Goal: Task Accomplishment & Management: Manage account settings

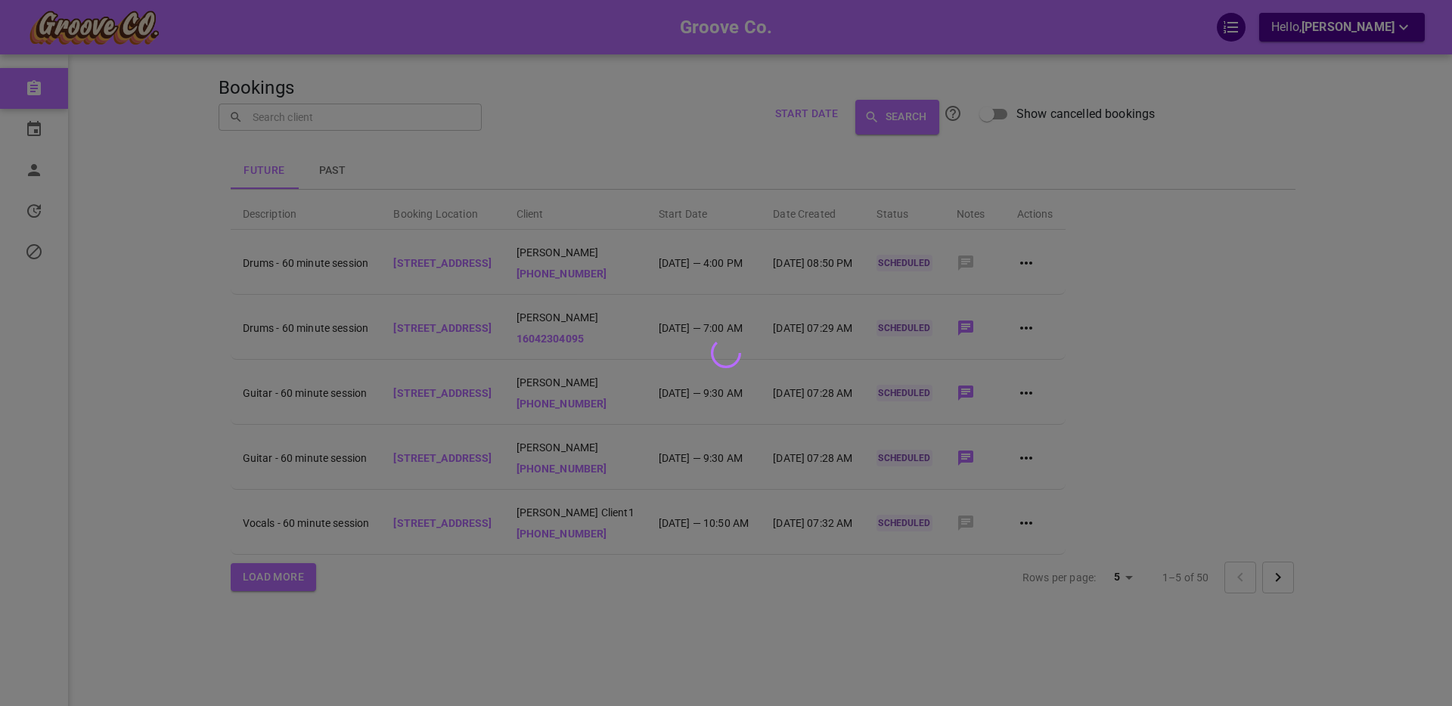
drag, startPoint x: 1349, startPoint y: 30, endPoint x: 1359, endPoint y: 28, distance: 10.1
click at [1349, 30] on div at bounding box center [726, 353] width 1452 height 706
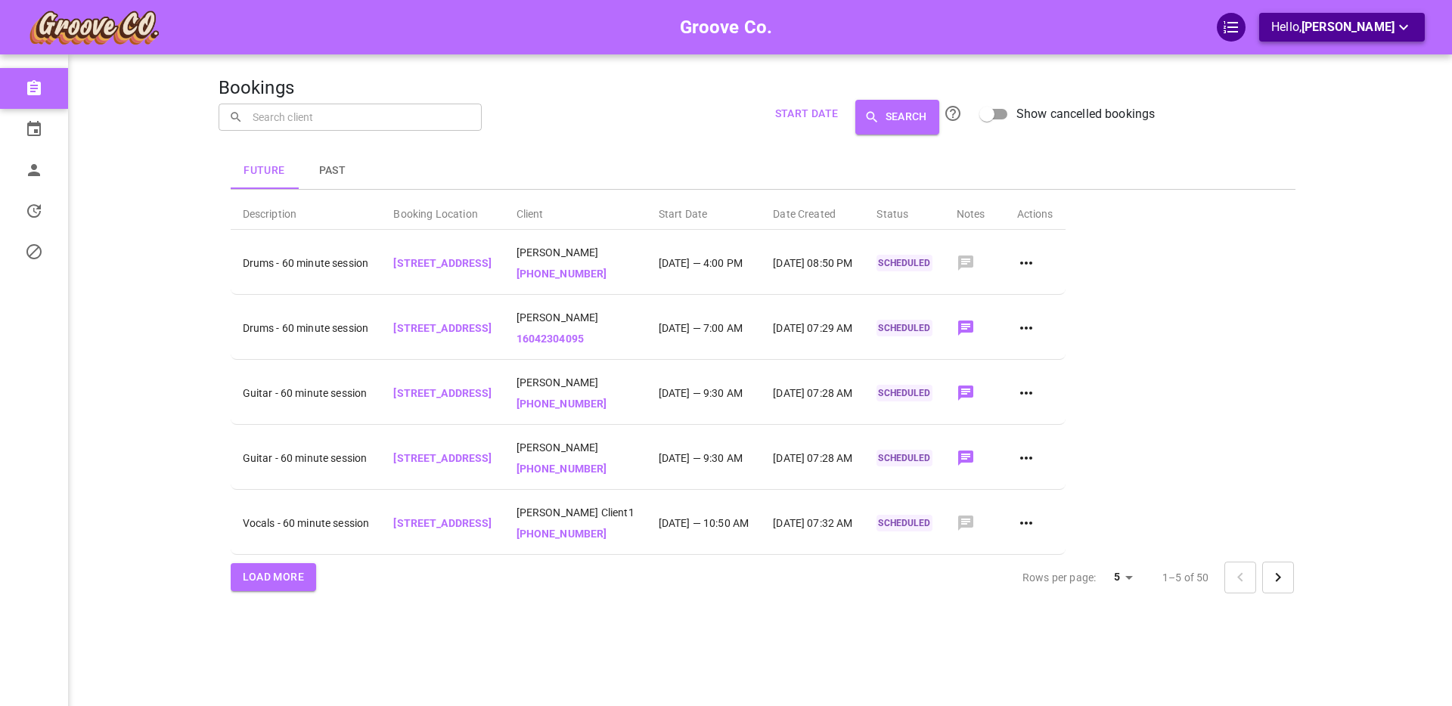
click at [1347, 28] on span "[PERSON_NAME]" at bounding box center [1348, 27] width 93 height 14
click at [1304, 84] on li "Logout" at bounding box center [1345, 88] width 151 height 27
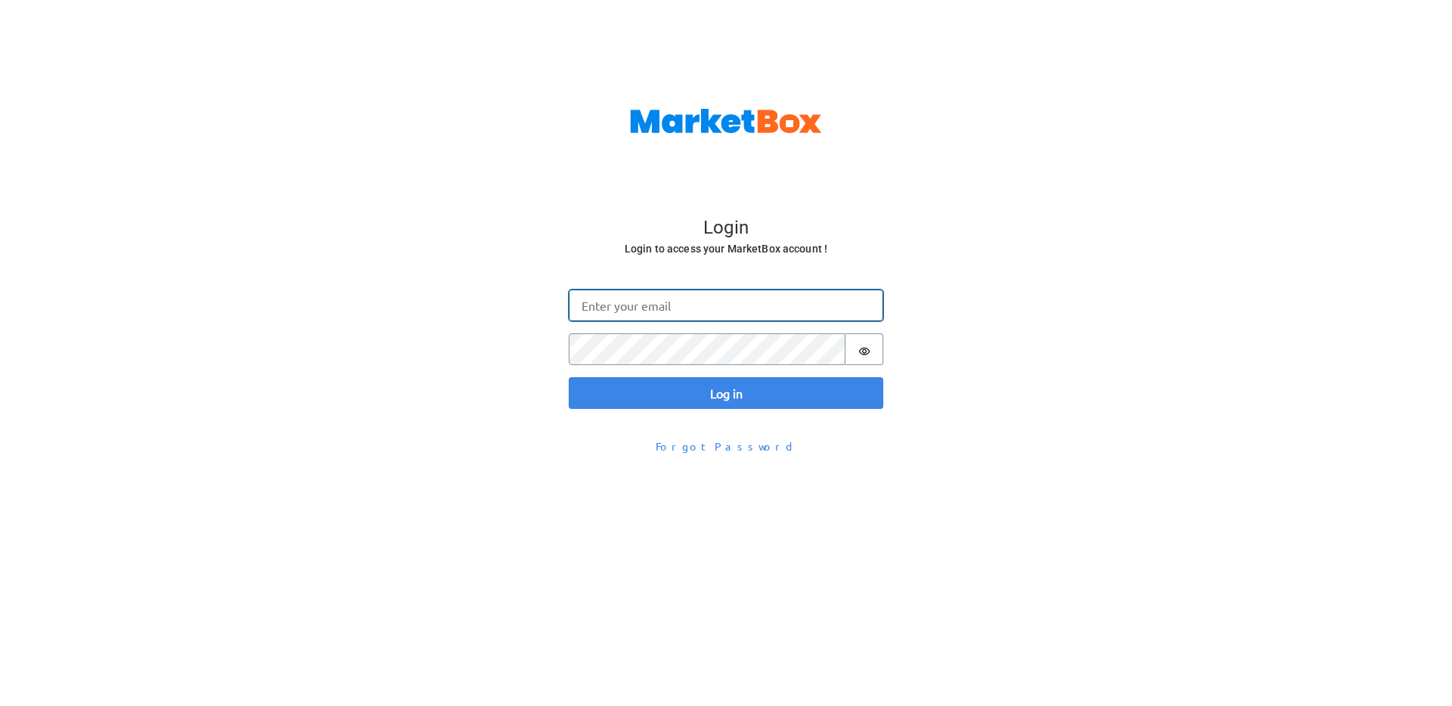
click at [588, 310] on input "Email" at bounding box center [726, 306] width 315 height 32
type input "[PERSON_NAME][EMAIL_ADDRESS][DOMAIN_NAME]"
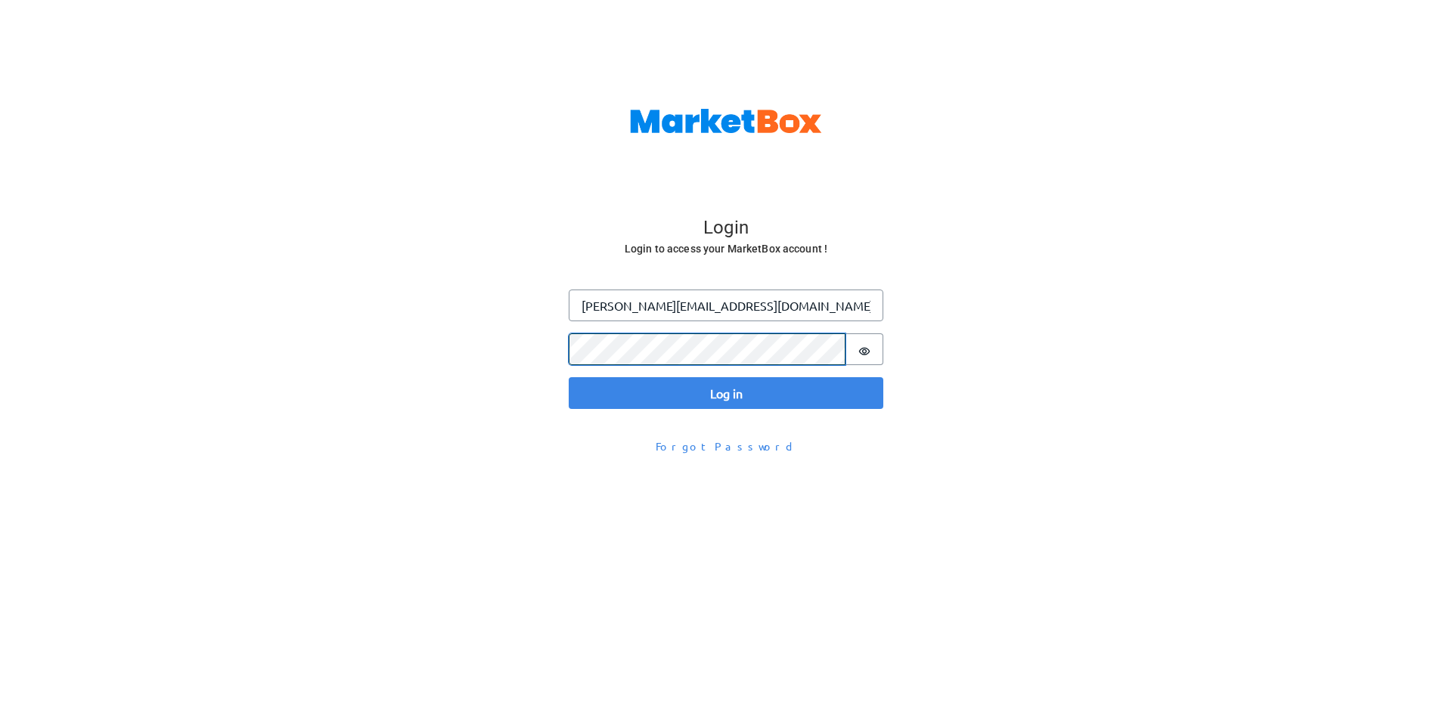
click at [569, 377] on button "Log in" at bounding box center [726, 393] width 315 height 32
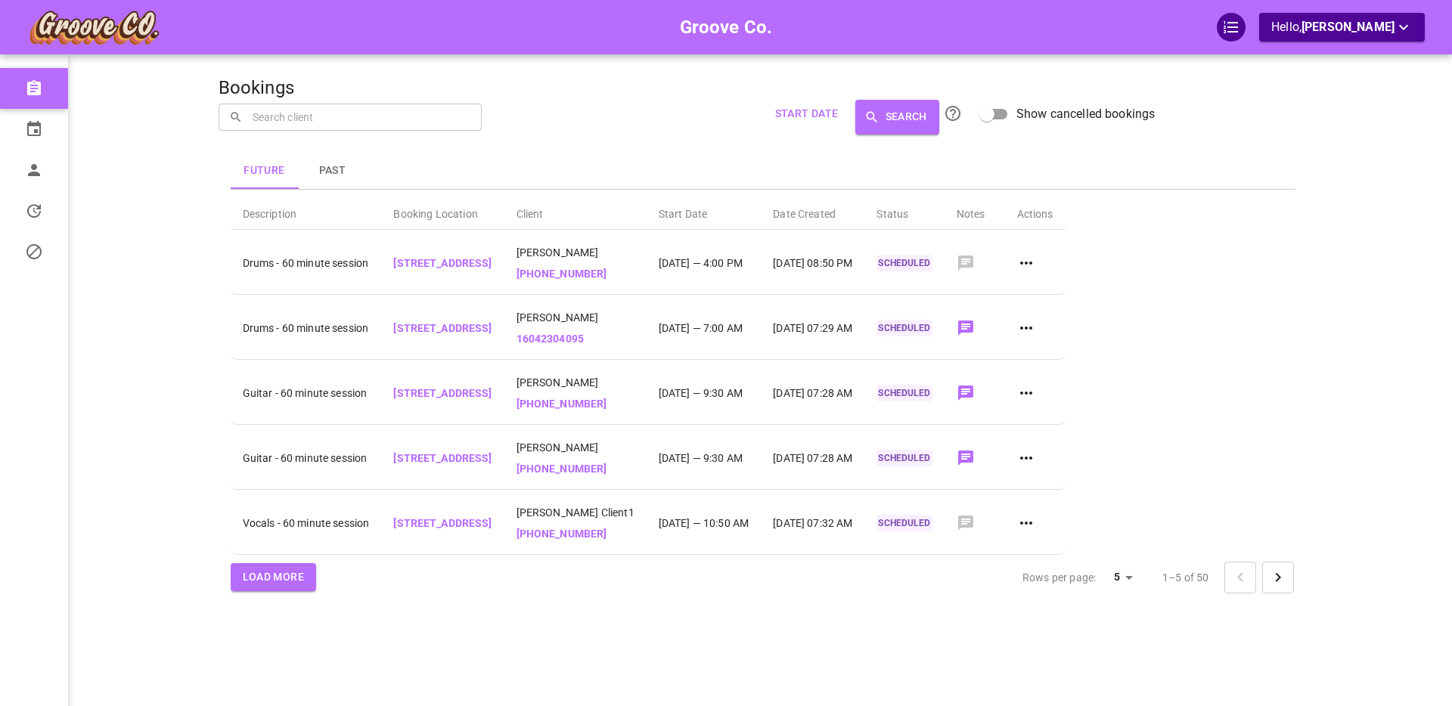
click at [757, 602] on div "Future Past Description Booking Location Client Start Date Date Created Status …" at bounding box center [763, 375] width 1089 height 481
click at [1280, 577] on icon "Go to next page" at bounding box center [1277, 577] width 5 height 9
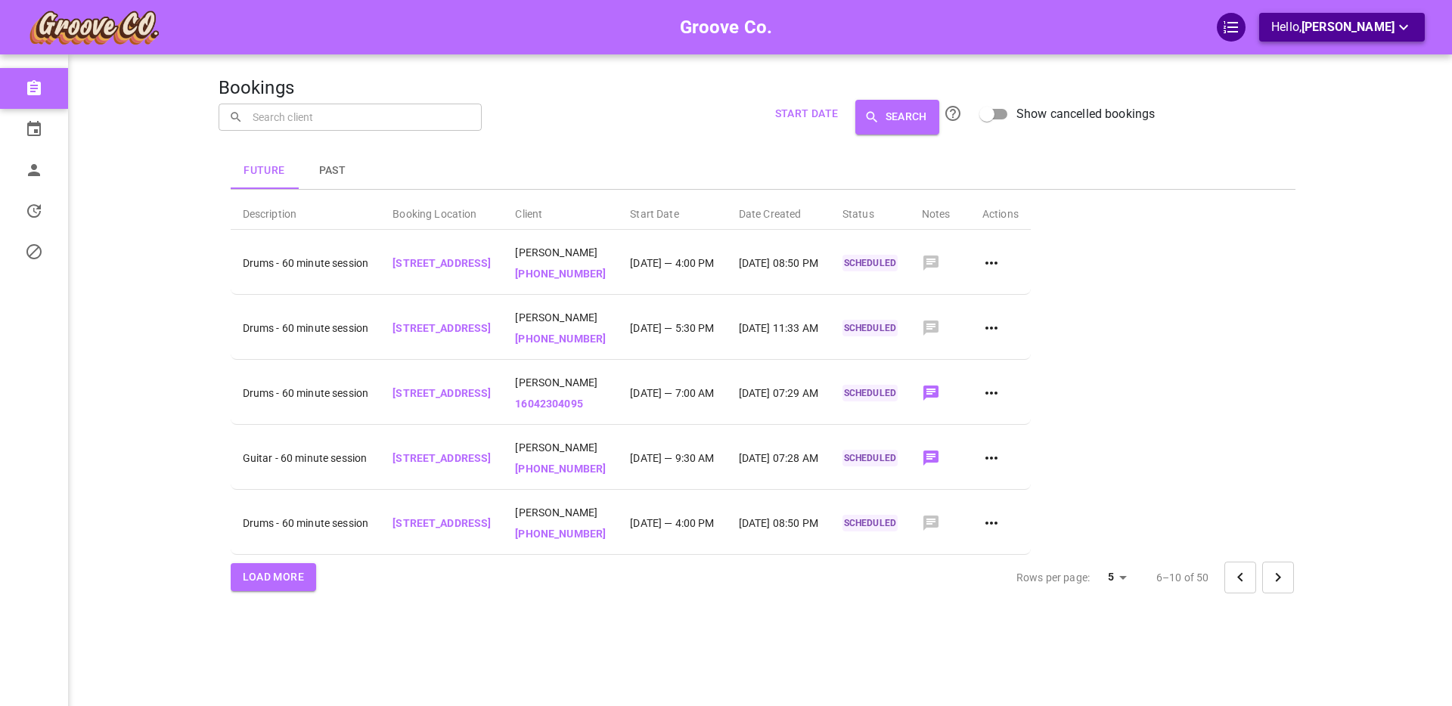
click at [1351, 30] on span "[PERSON_NAME]" at bounding box center [1348, 27] width 93 height 14
drag, startPoint x: 1334, startPoint y: 133, endPoint x: 144, endPoint y: 113, distance: 1190.8
click at [1334, 133] on div at bounding box center [726, 353] width 1452 height 706
click at [64, 132] on span "Calendar" at bounding box center [91, 130] width 68 height 16
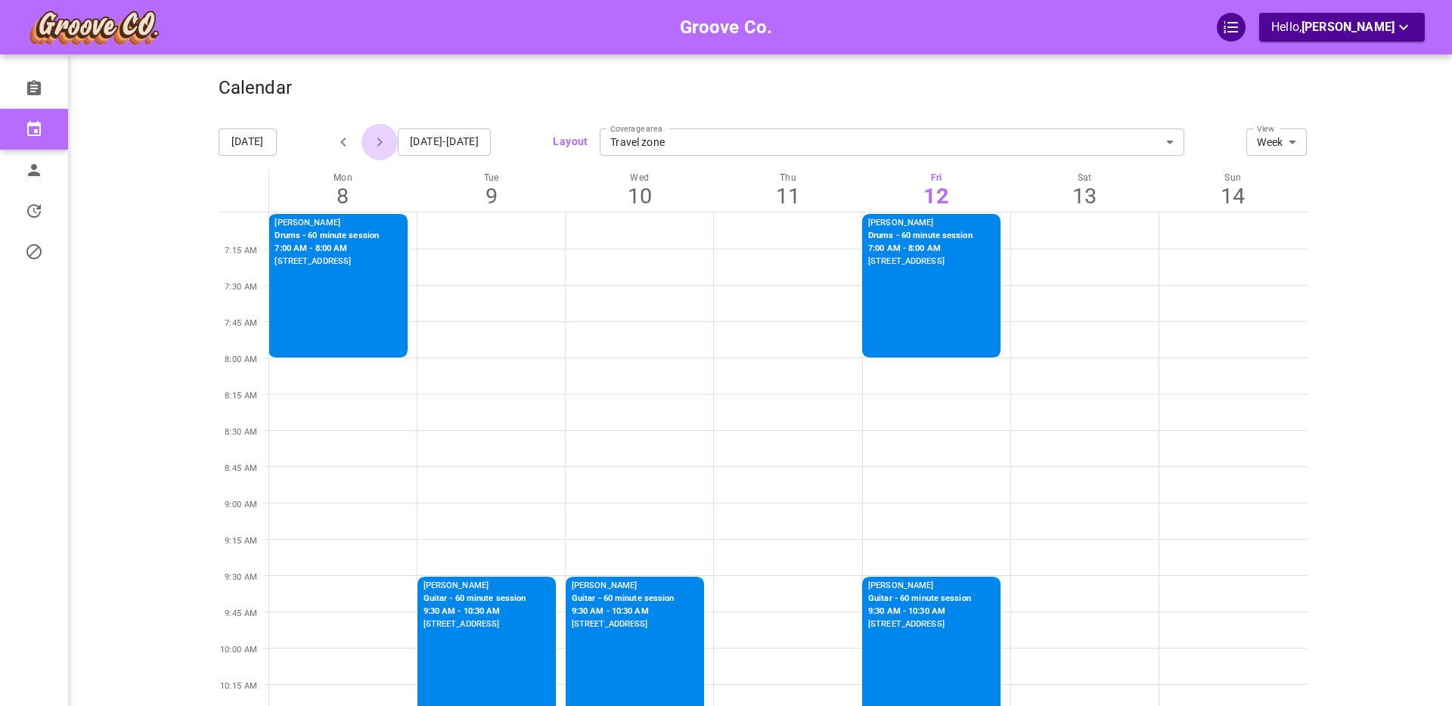
click at [381, 141] on icon "button" at bounding box center [379, 142] width 5 height 9
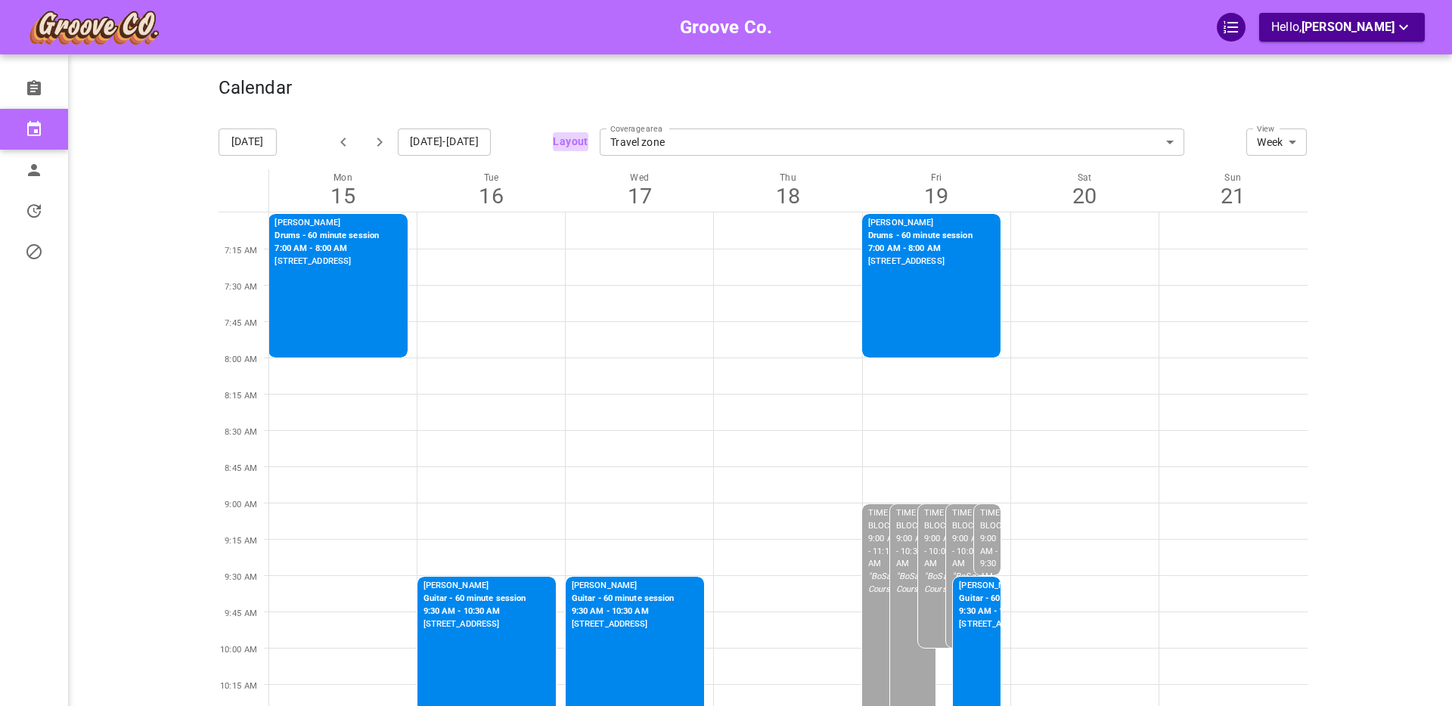
click at [576, 138] on button "Layout" at bounding box center [570, 141] width 35 height 19
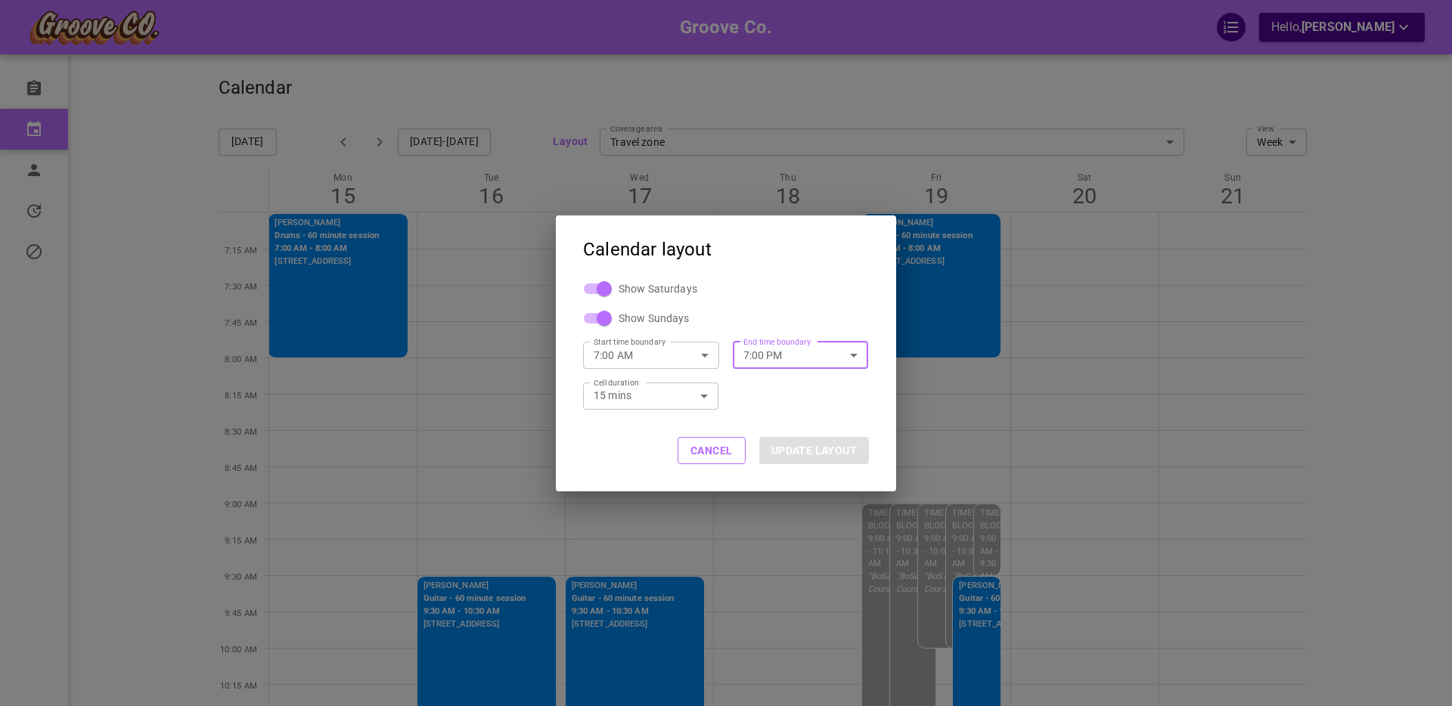
click at [760, 360] on input "7:00 PM" at bounding box center [784, 355] width 103 height 40
click at [775, 474] on li "11:00 PM" at bounding box center [801, 473] width 136 height 27
type input "11:00 PM"
click at [802, 454] on button "UPDATE LAYOUT" at bounding box center [814, 450] width 110 height 27
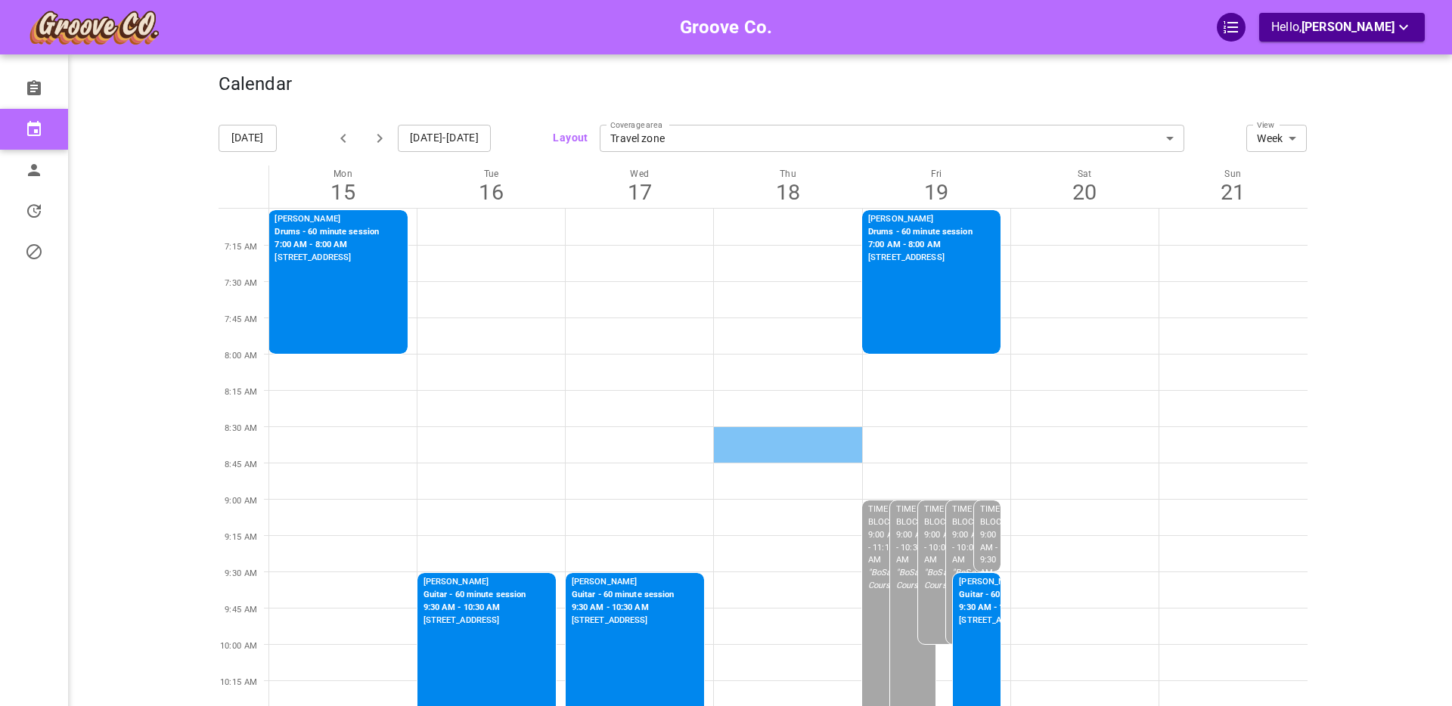
scroll to position [0, 0]
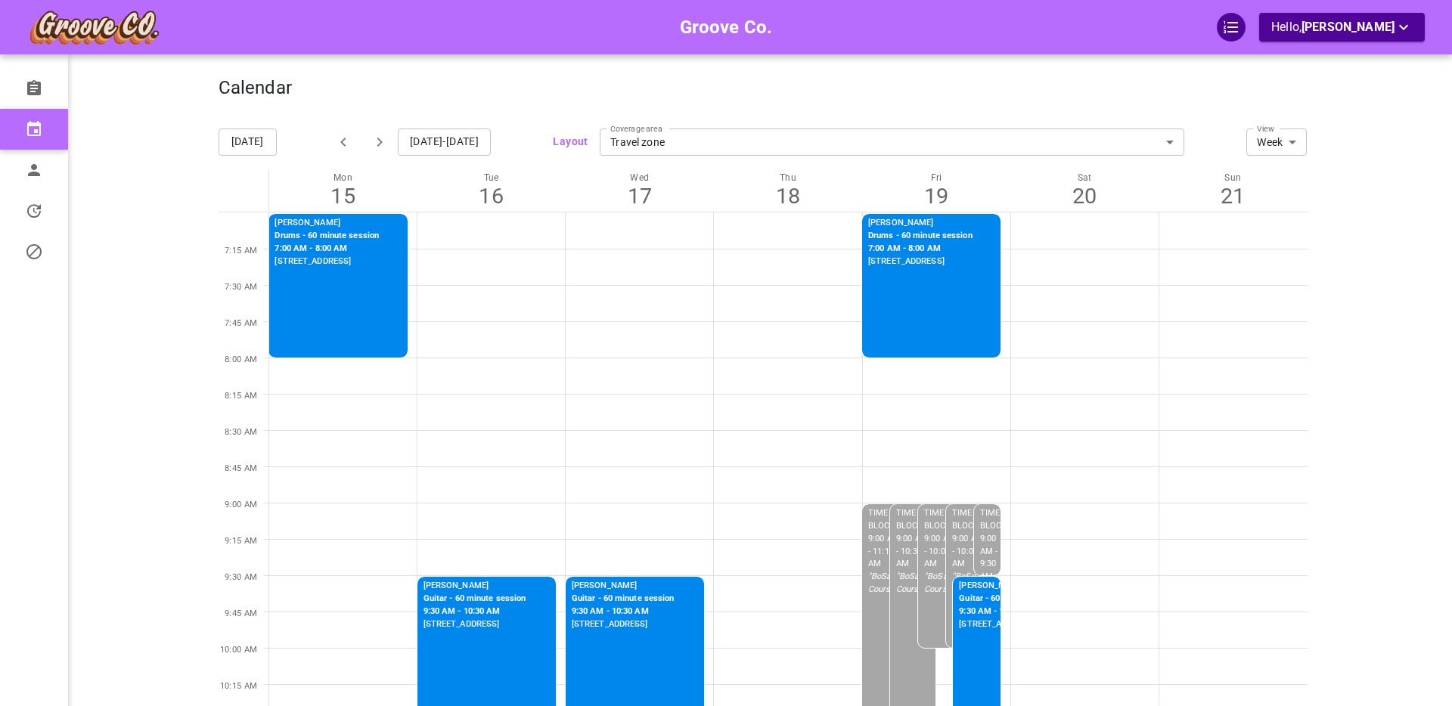
click at [379, 138] on icon "button" at bounding box center [380, 142] width 18 height 18
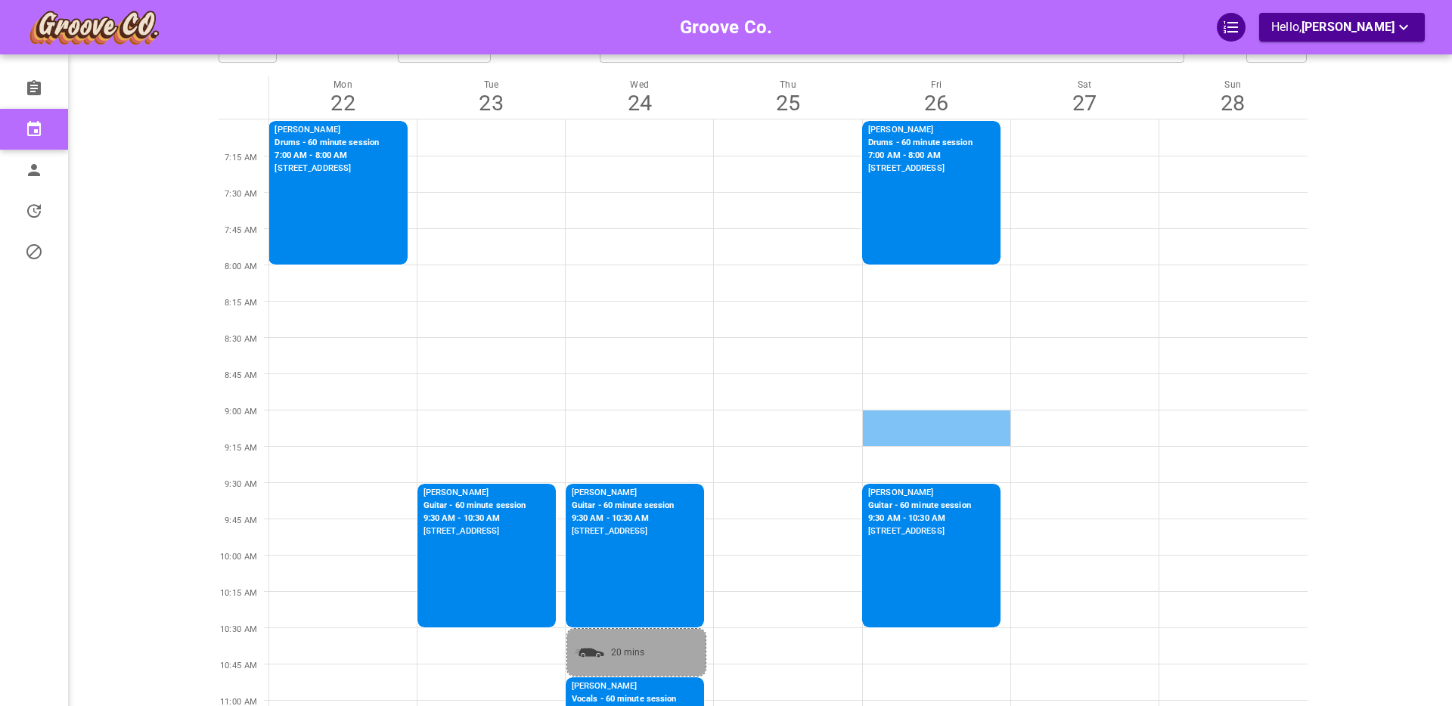
scroll to position [64, 0]
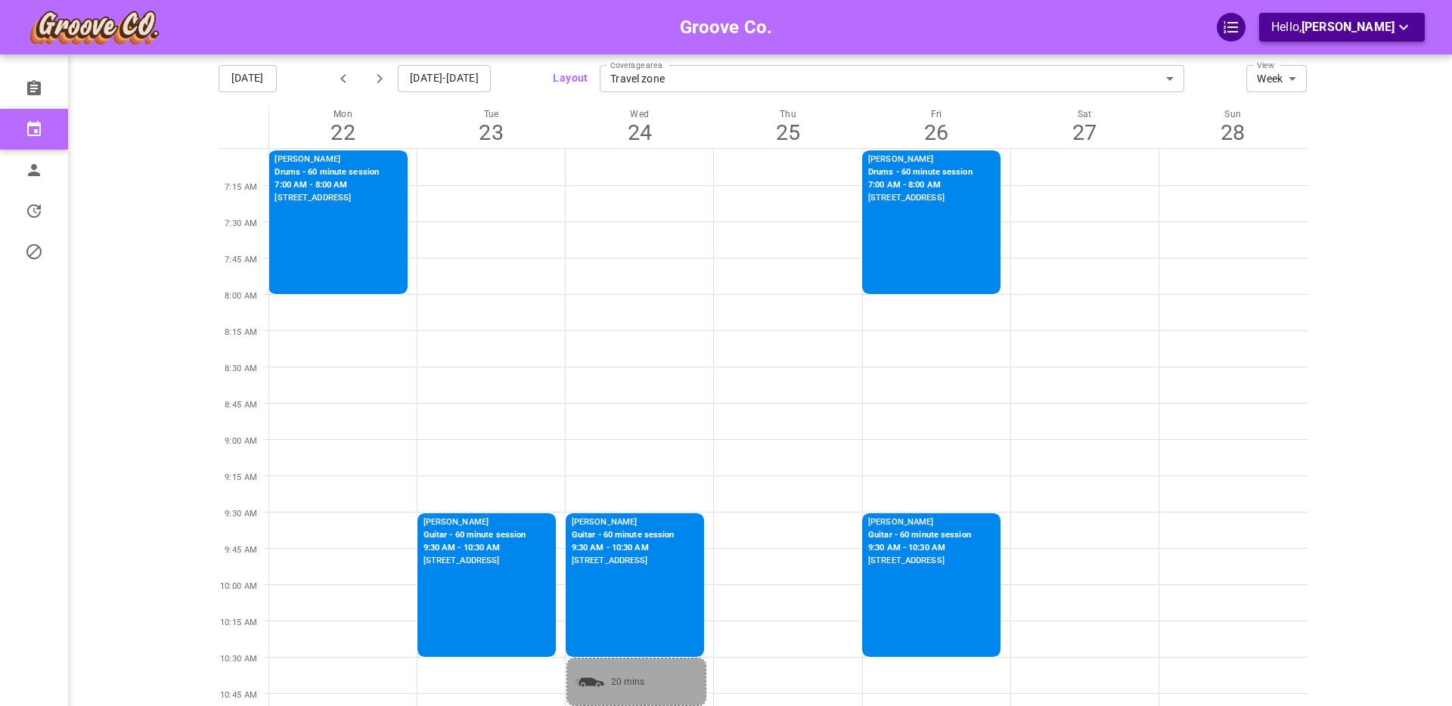
click at [1311, 26] on p "Hello, [PERSON_NAME]" at bounding box center [1342, 27] width 141 height 19
drag, startPoint x: 1320, startPoint y: 86, endPoint x: 1312, endPoint y: 101, distance: 16.6
click at [1321, 86] on li "Logout" at bounding box center [1345, 88] width 151 height 27
